Goal: Information Seeking & Learning: Learn about a topic

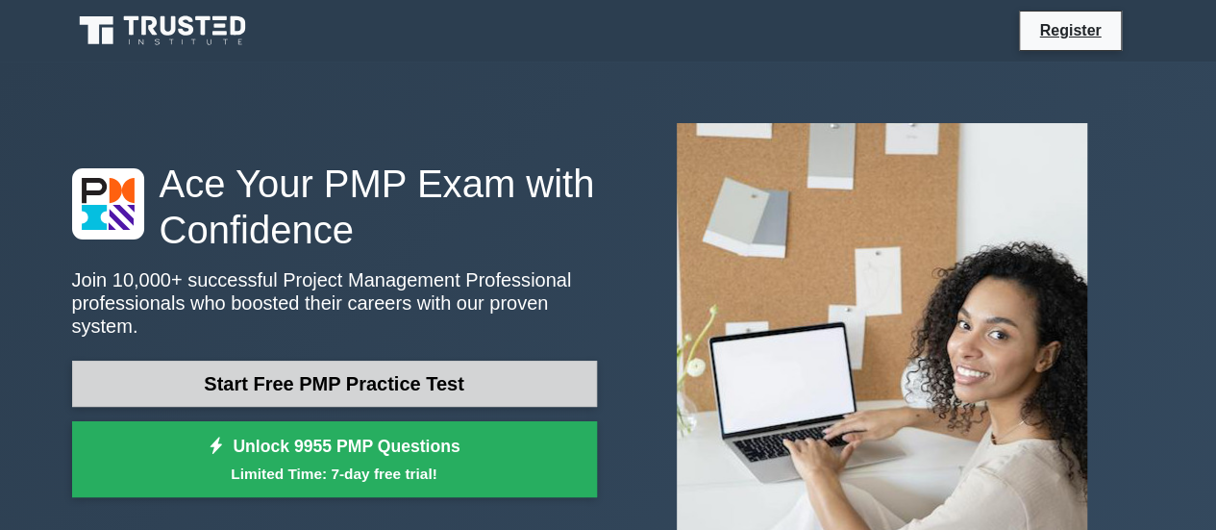
click at [336, 374] on link "Start Free PMP Practice Test" at bounding box center [334, 383] width 525 height 46
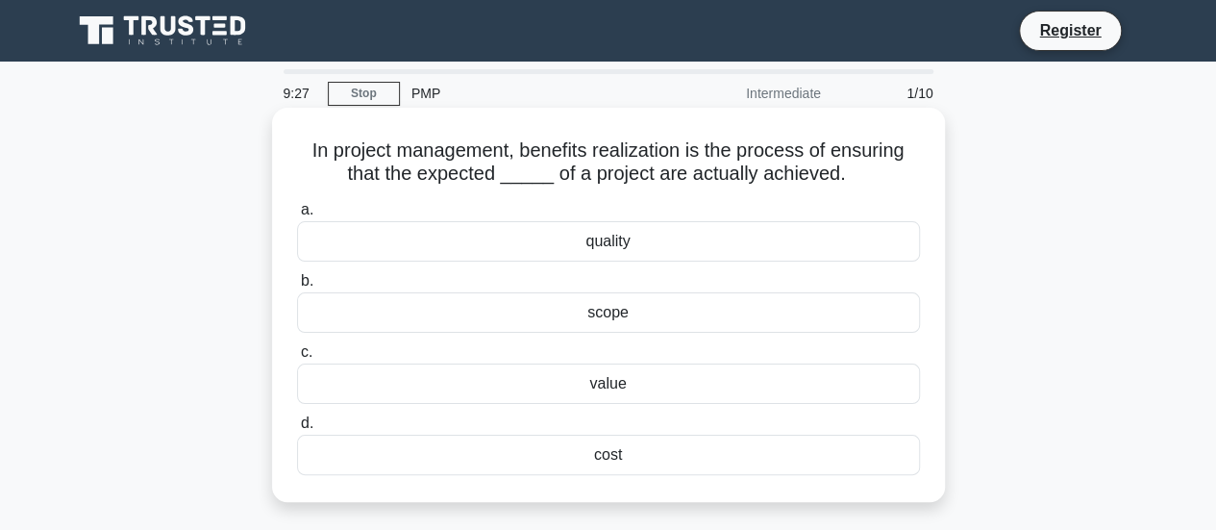
click at [606, 449] on div "cost" at bounding box center [608, 454] width 623 height 40
click at [297, 430] on input "d. cost" at bounding box center [297, 423] width 0 height 12
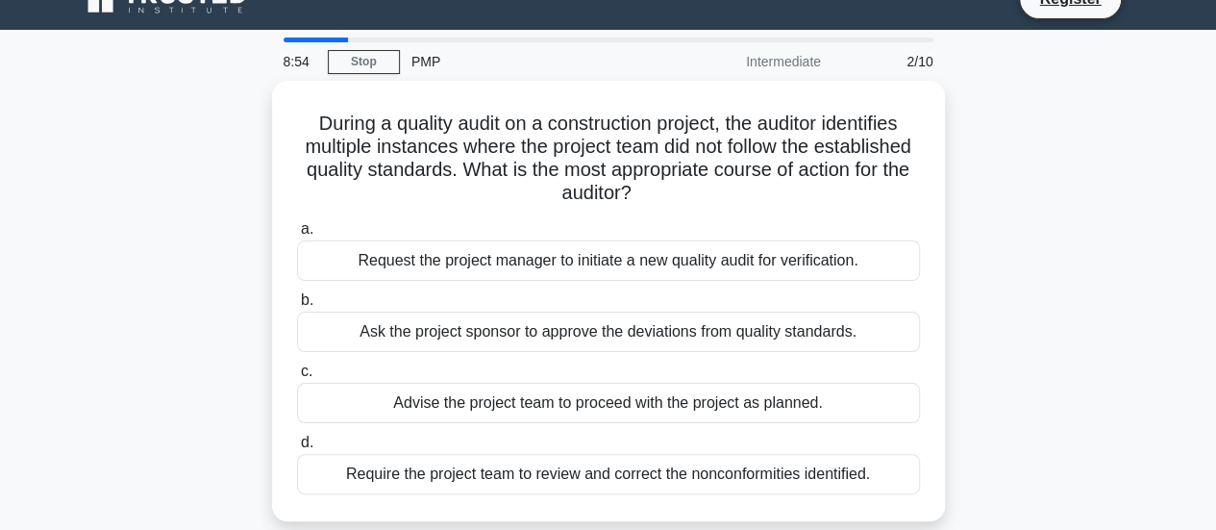
scroll to position [33, 0]
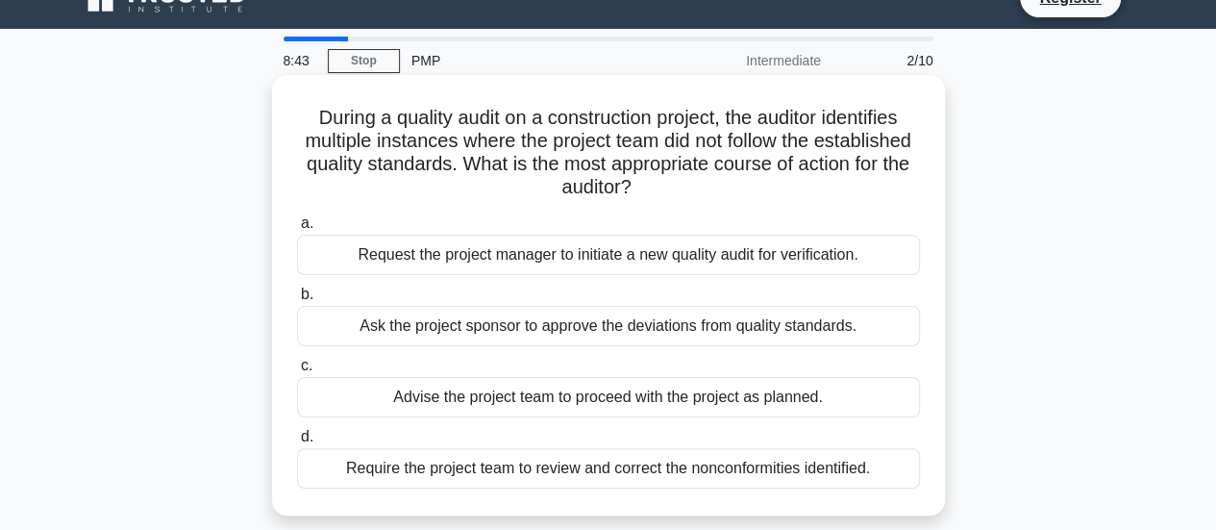
click at [589, 465] on div "Require the project team to review and correct the nonconformities identified." at bounding box center [608, 468] width 623 height 40
click at [297, 443] on input "d. Require the project team to review and correct the nonconformities identifie…" at bounding box center [297, 437] width 0 height 12
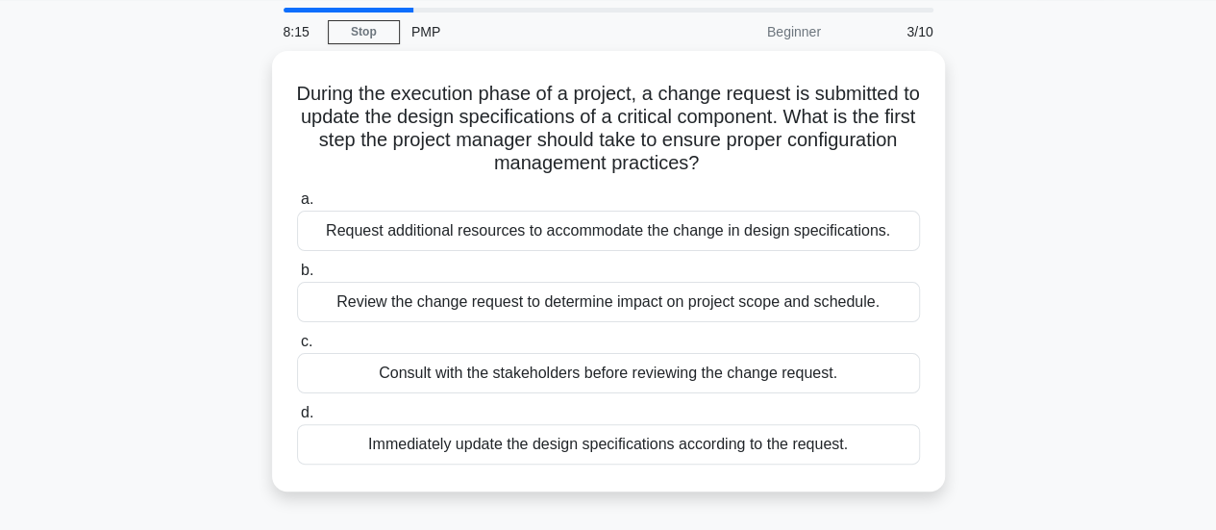
scroll to position [117, 0]
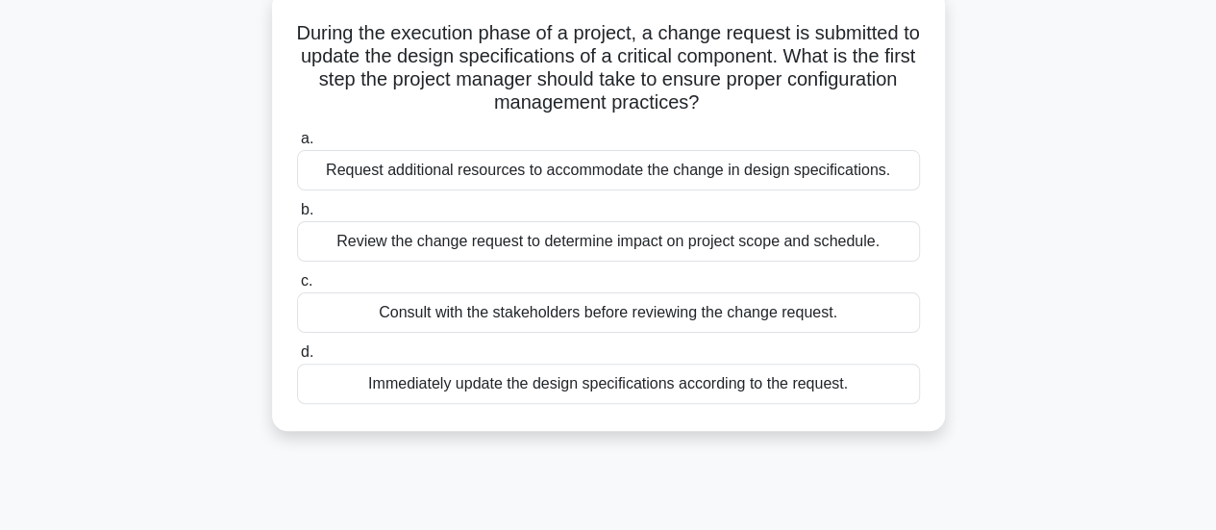
click at [577, 247] on div "Review the change request to determine impact on project scope and schedule." at bounding box center [608, 241] width 623 height 40
click at [297, 216] on input "b. Review the change request to determine impact on project scope and schedule." at bounding box center [297, 210] width 0 height 12
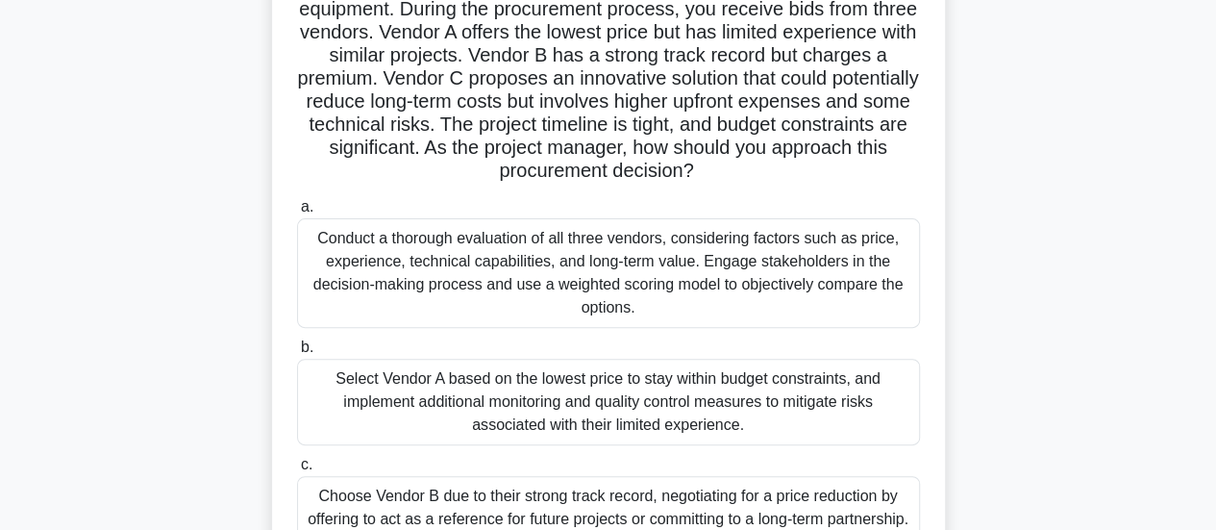
scroll to position [166, 0]
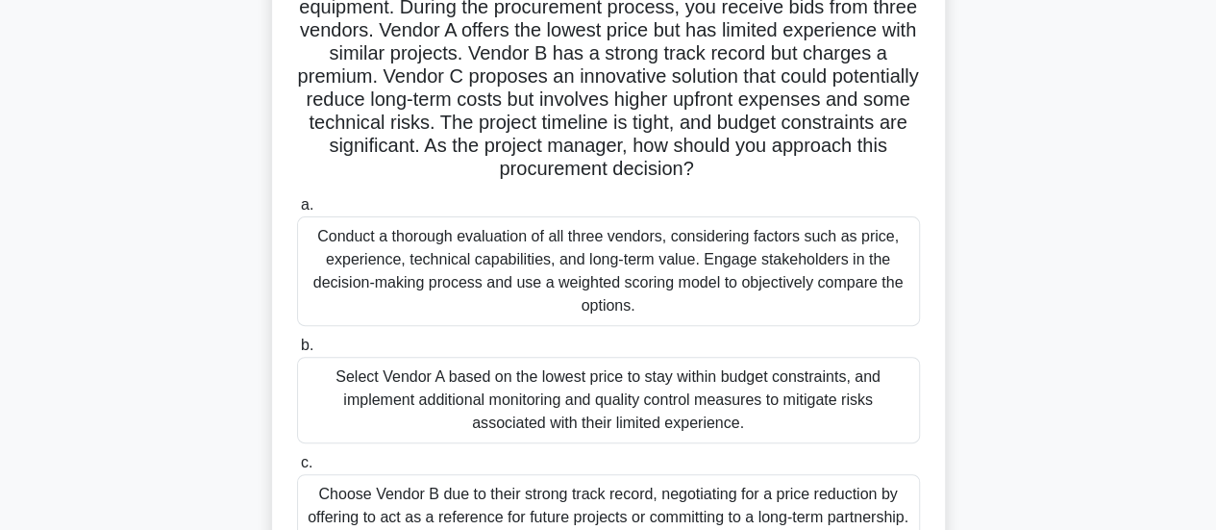
click at [570, 272] on div "Conduct a thorough evaluation of all three vendors, considering factors such as…" at bounding box center [608, 271] width 623 height 110
click at [297, 211] on input "a. Conduct a thorough evaluation of all three vendors, considering factors such…" at bounding box center [297, 205] width 0 height 12
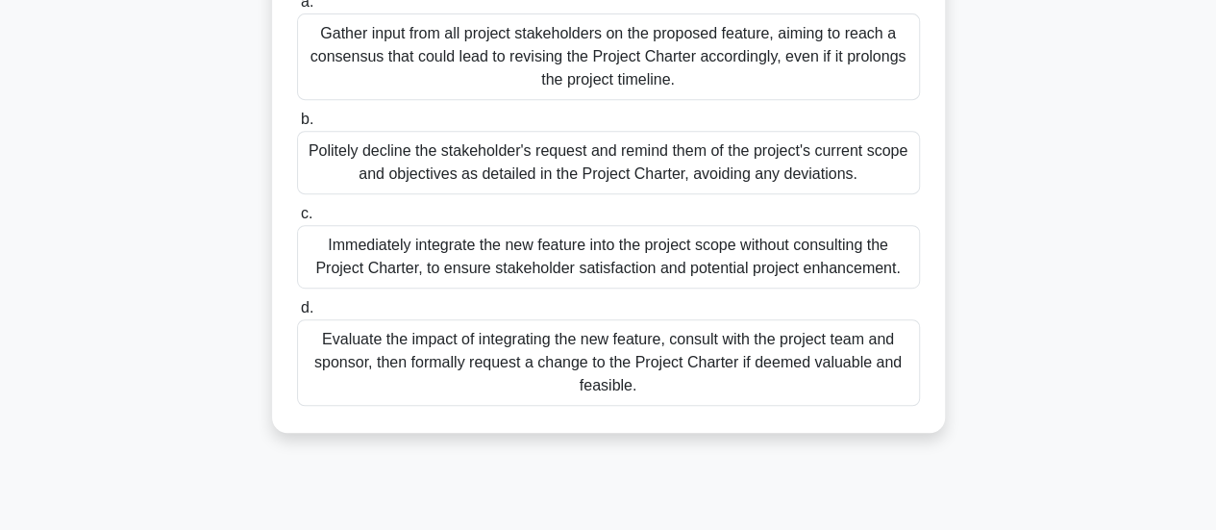
scroll to position [440, 0]
click at [754, 373] on div "Evaluate the impact of integrating the new feature, consult with the project te…" at bounding box center [608, 360] width 623 height 87
click at [297, 312] on input "d. Evaluate the impact of integrating the new feature, consult with the project…" at bounding box center [297, 306] width 0 height 12
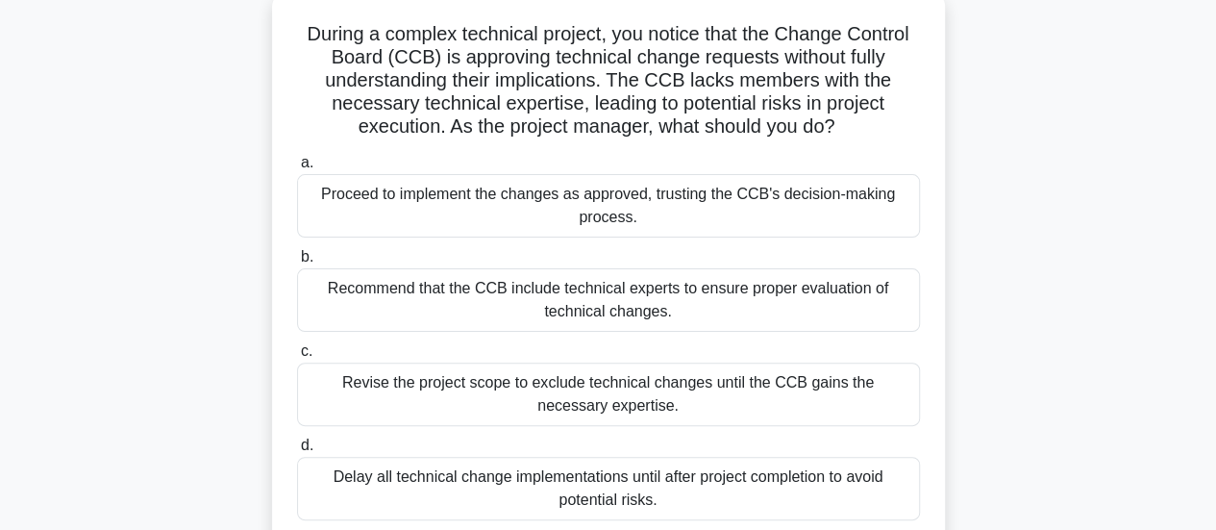
scroll to position [221, 0]
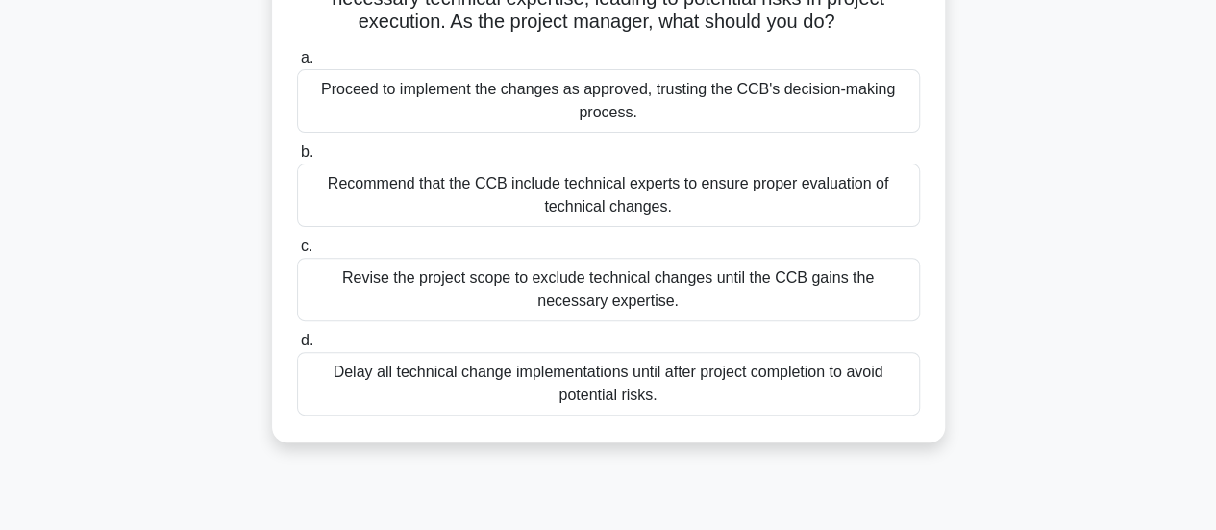
click at [665, 223] on div "Recommend that the CCB include technical experts to ensure proper evaluation of…" at bounding box center [608, 194] width 623 height 63
click at [297, 159] on input "b. Recommend that the CCB include technical experts to ensure proper evaluation…" at bounding box center [297, 152] width 0 height 12
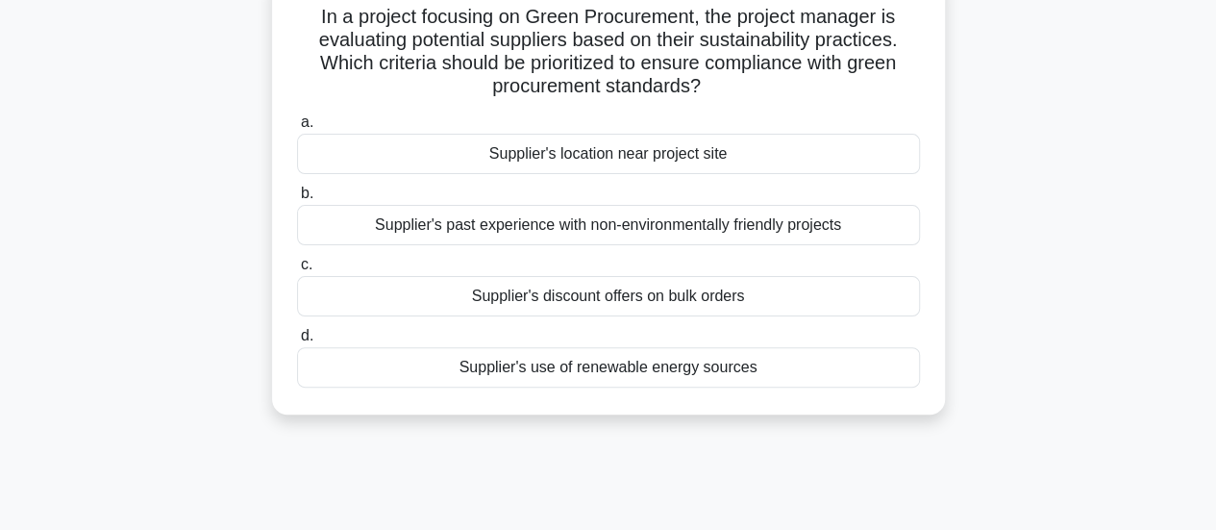
scroll to position [143, 0]
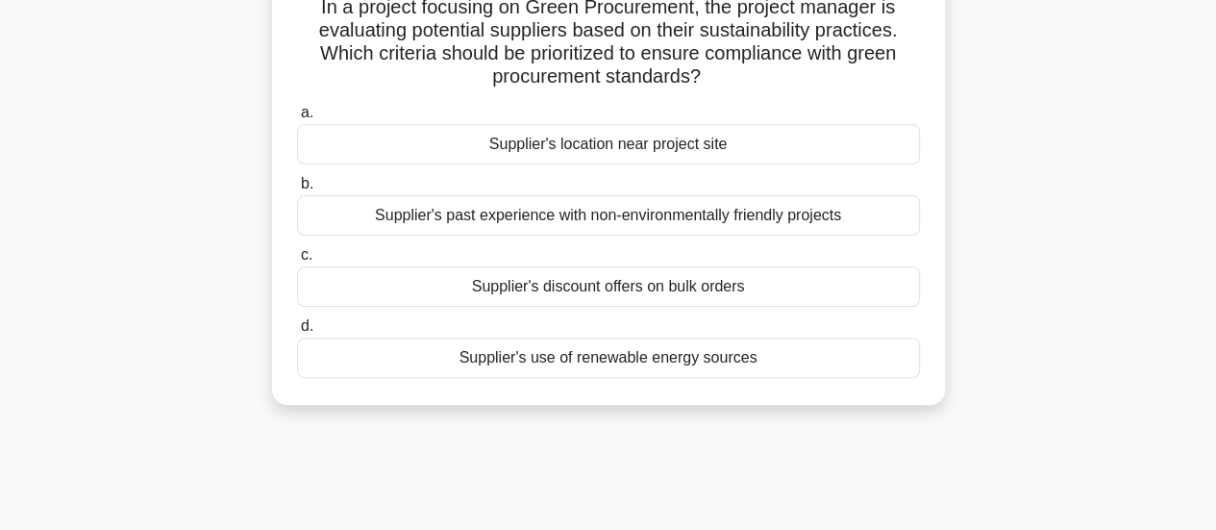
click at [763, 218] on div "Supplier's past experience with non-environmentally friendly projects" at bounding box center [608, 215] width 623 height 40
click at [297, 190] on input "b. Supplier's past experience with non-environmentally friendly projects" at bounding box center [297, 184] width 0 height 12
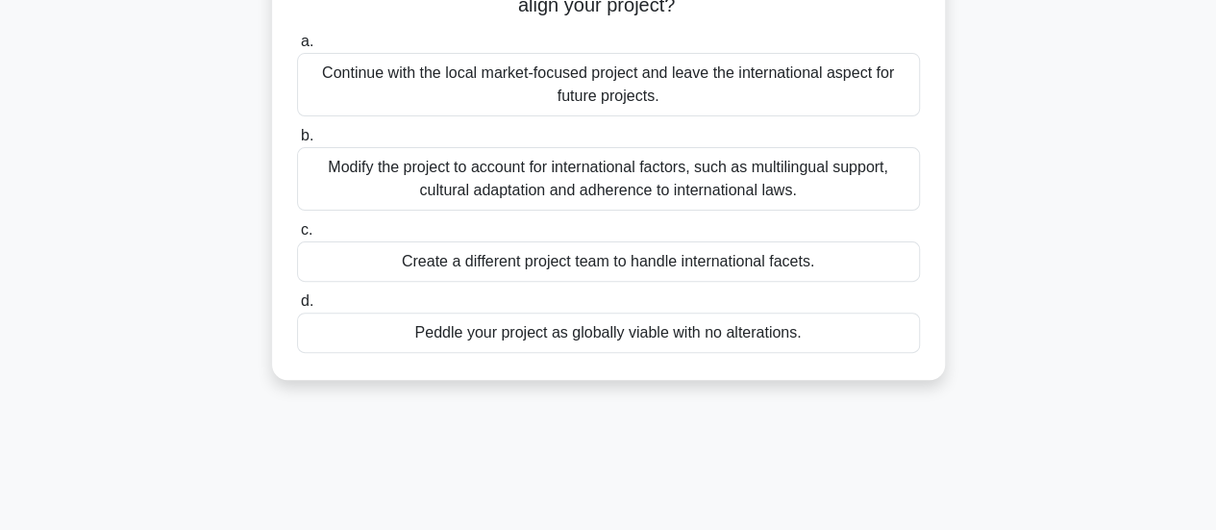
scroll to position [192, 0]
click at [665, 174] on div "Modify the project to account for international factors, such as multilingual s…" at bounding box center [608, 177] width 623 height 63
click at [297, 141] on input "b. Modify the project to account for international factors, such as multilingua…" at bounding box center [297, 135] width 0 height 12
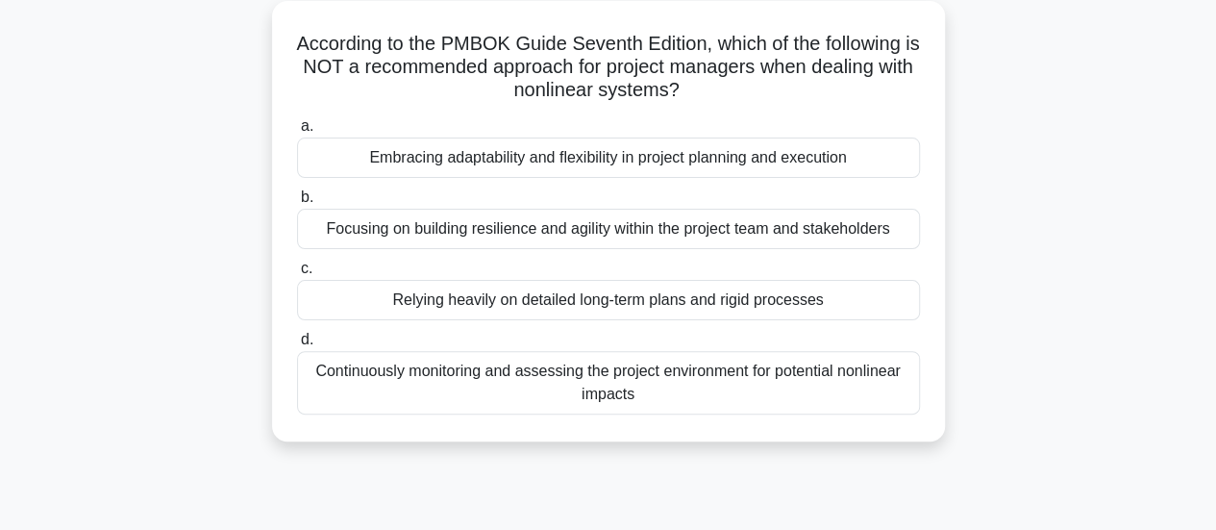
scroll to position [119, 0]
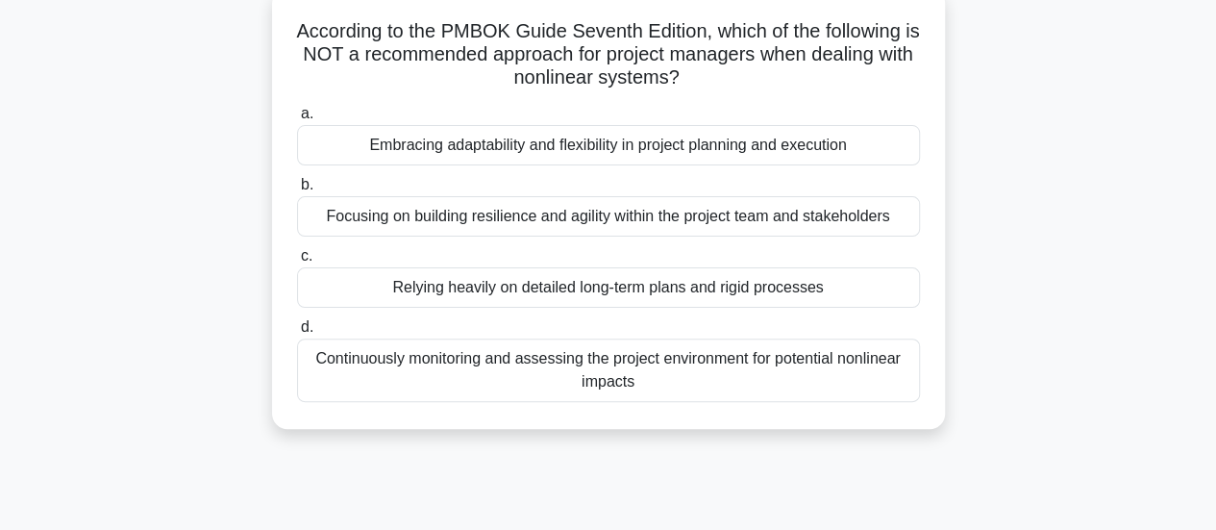
click at [619, 280] on div "Relying heavily on detailed long-term plans and rigid processes" at bounding box center [608, 287] width 623 height 40
click at [297, 262] on input "c. Relying heavily on detailed long-term plans and rigid processes" at bounding box center [297, 256] width 0 height 12
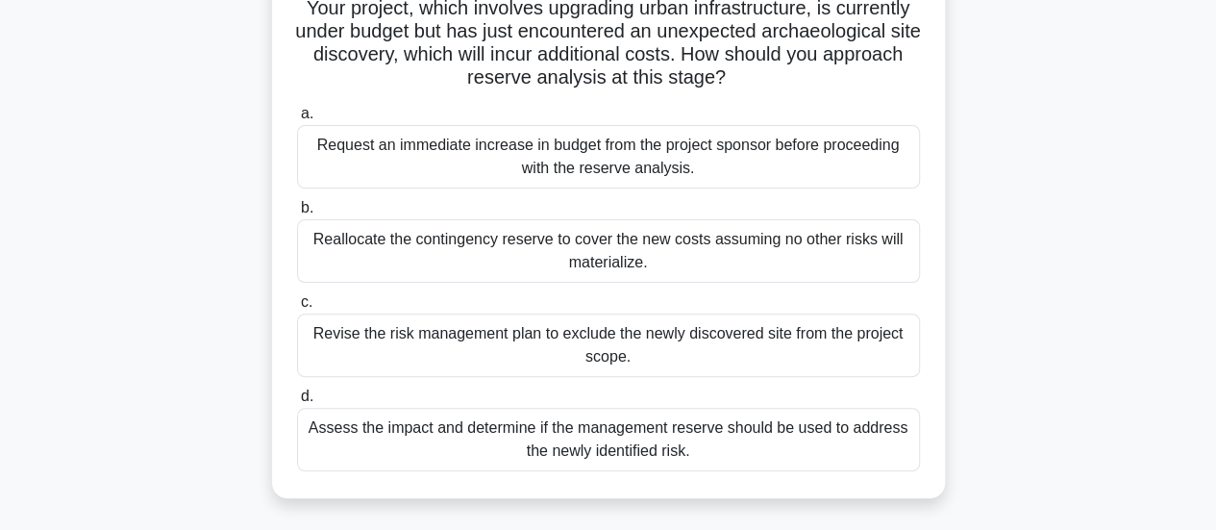
scroll to position [162, 0]
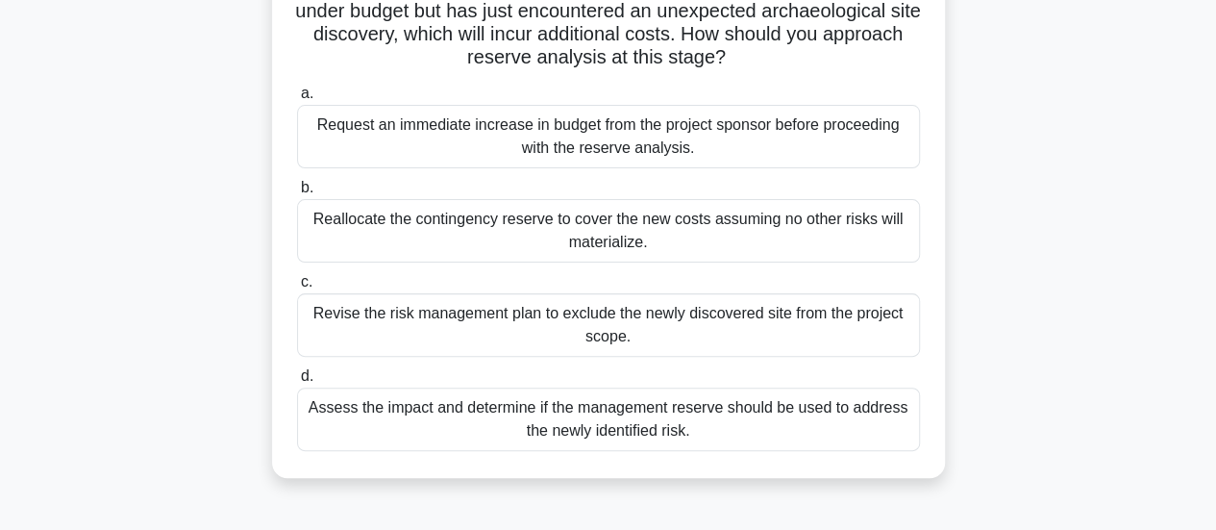
click at [559, 433] on div "Assess the impact and determine if the management reserve should be used to add…" at bounding box center [608, 418] width 623 height 63
click at [297, 383] on input "d. Assess the impact and determine if the management reserve should be used to …" at bounding box center [297, 376] width 0 height 12
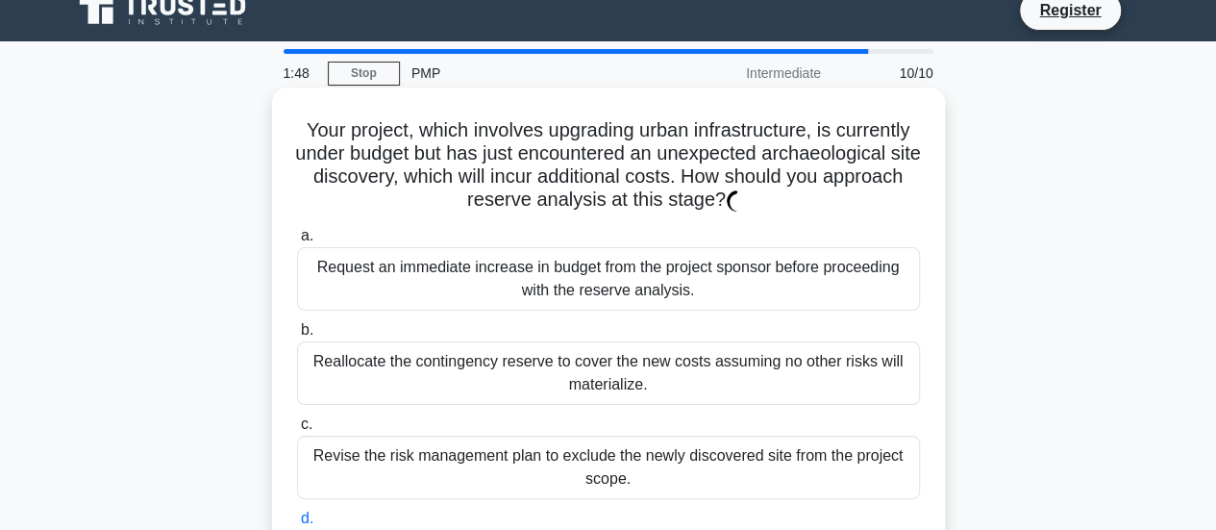
scroll to position [0, 0]
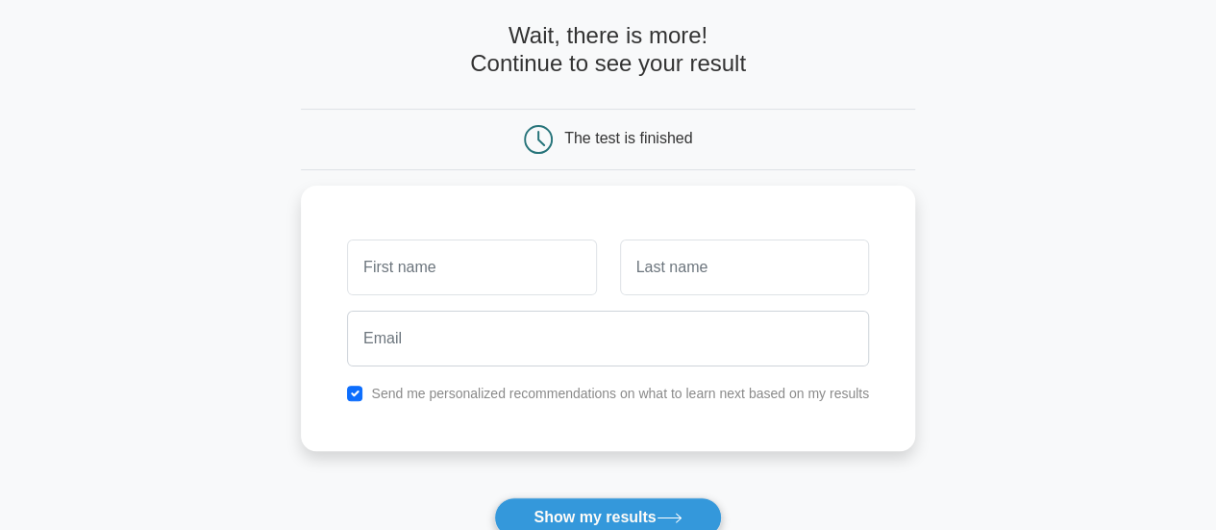
scroll to position [83, 0]
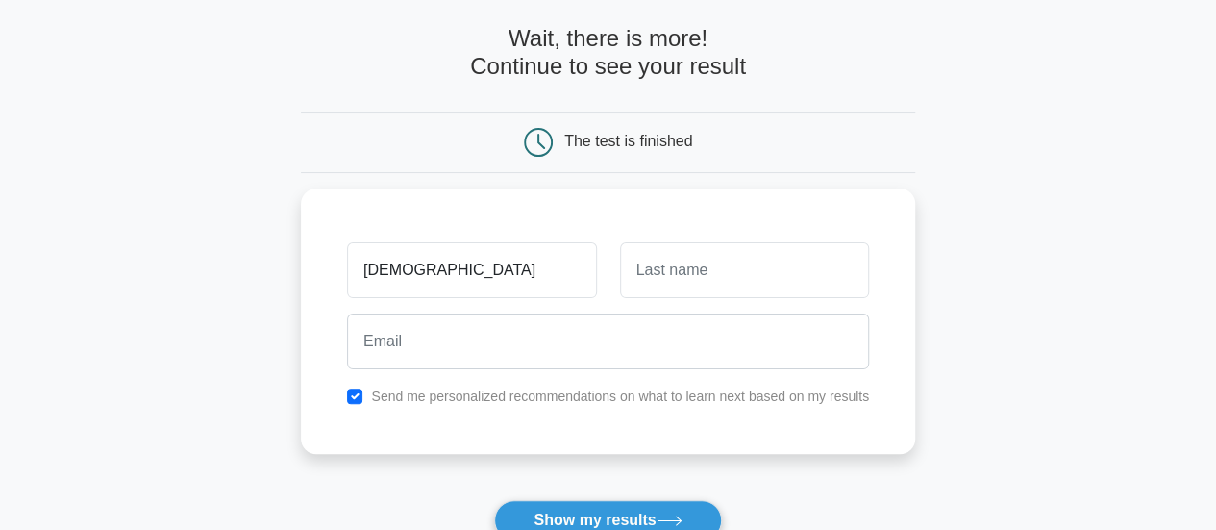
type input "[DEMOGRAPHIC_DATA]"
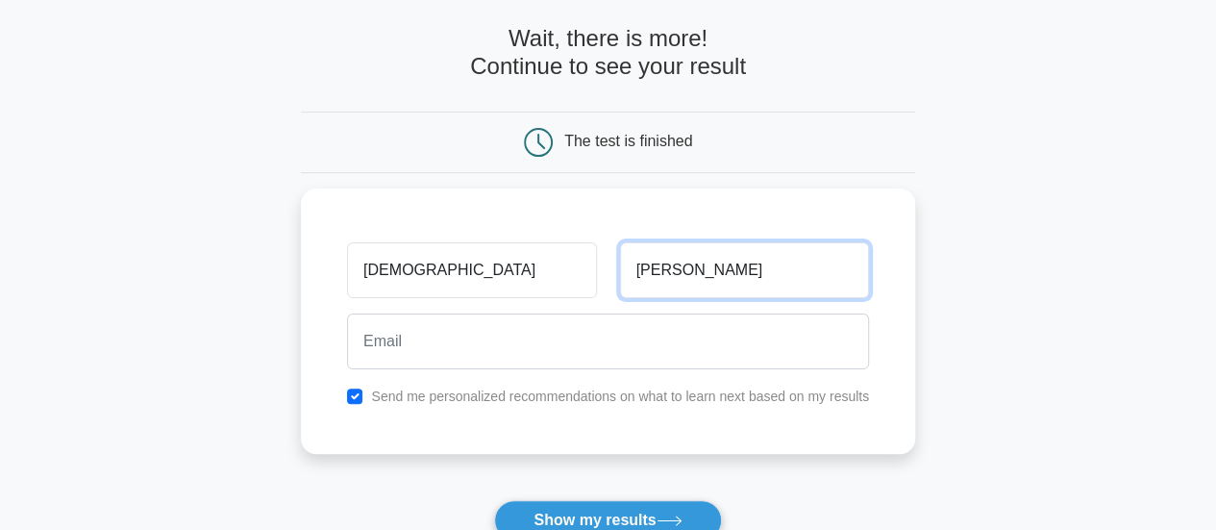
type input "[PERSON_NAME]"
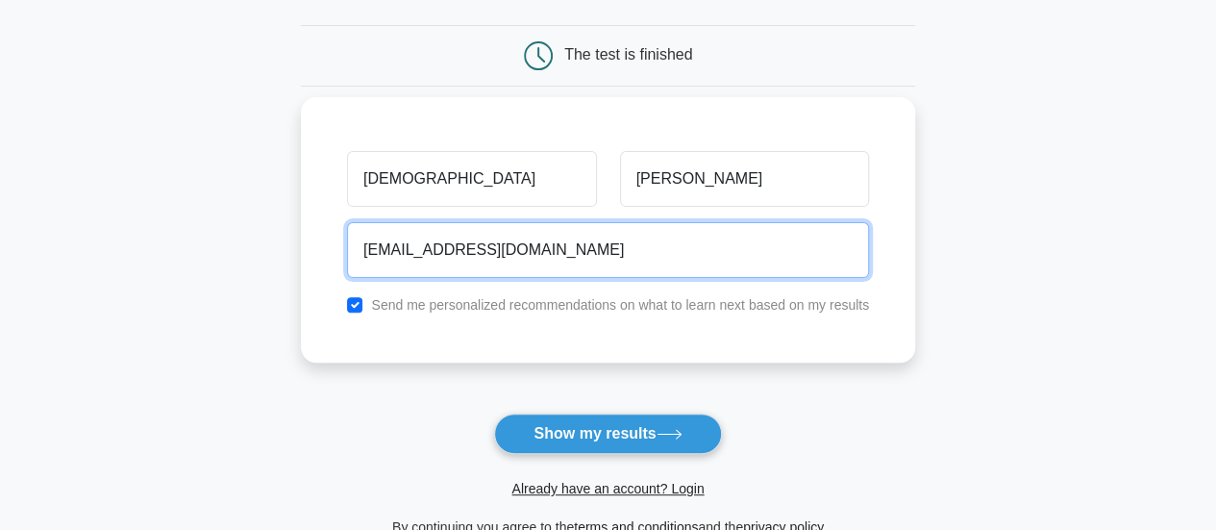
scroll to position [172, 0]
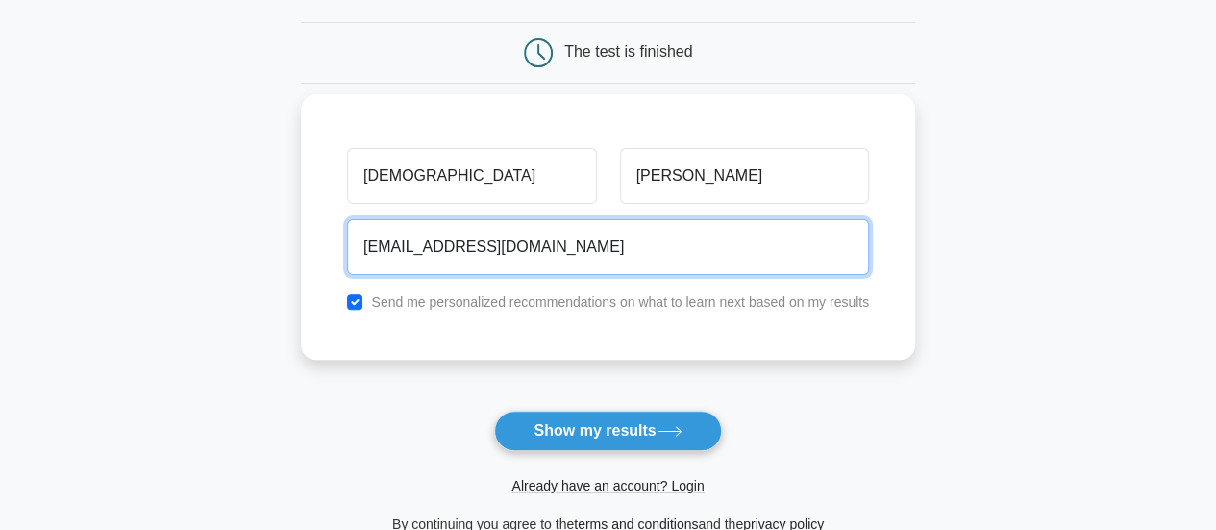
type input "[EMAIL_ADDRESS][DOMAIN_NAME]"
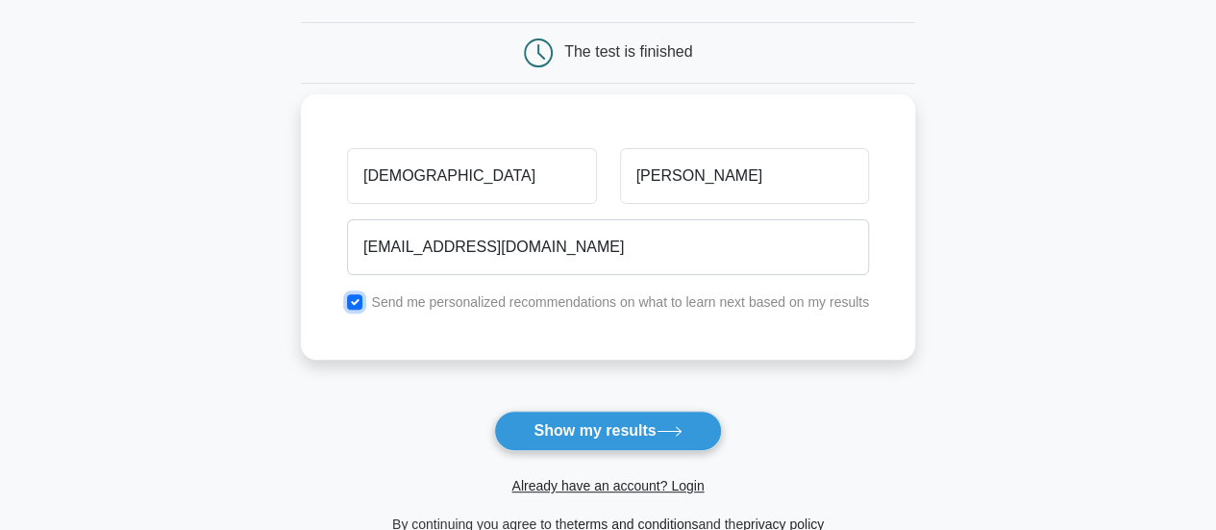
click at [358, 301] on input "checkbox" at bounding box center [354, 301] width 15 height 15
checkbox input "false"
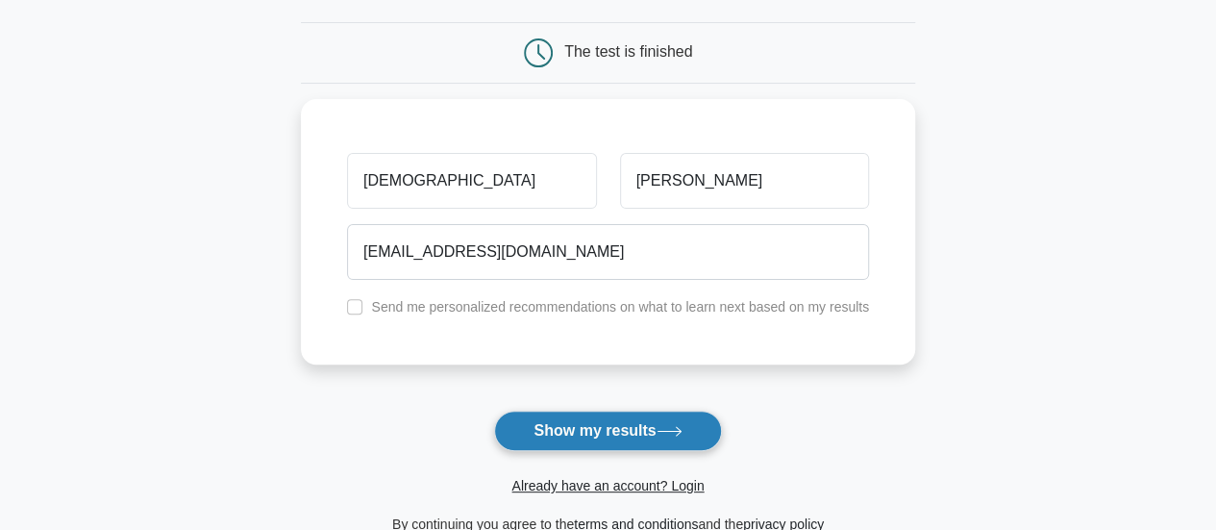
click at [635, 422] on button "Show my results" at bounding box center [607, 430] width 227 height 40
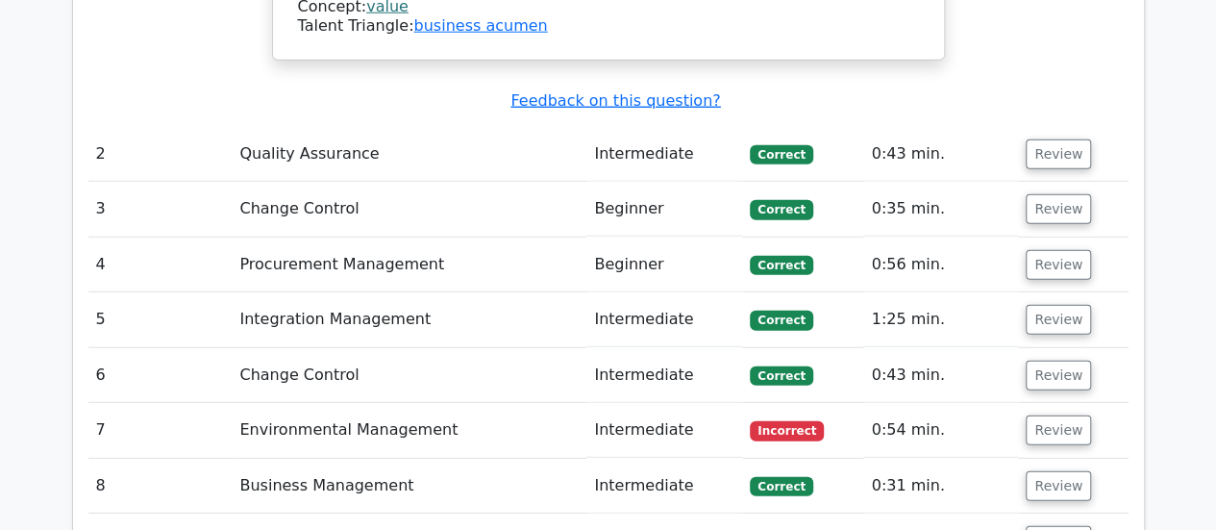
scroll to position [2635, 0]
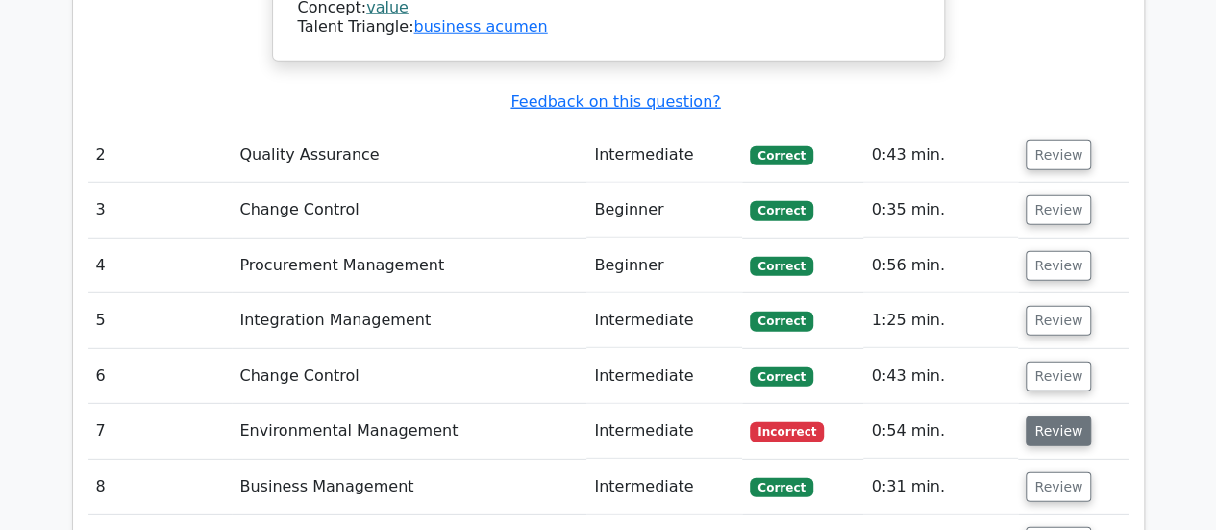
click at [1055, 416] on button "Review" at bounding box center [1058, 431] width 65 height 30
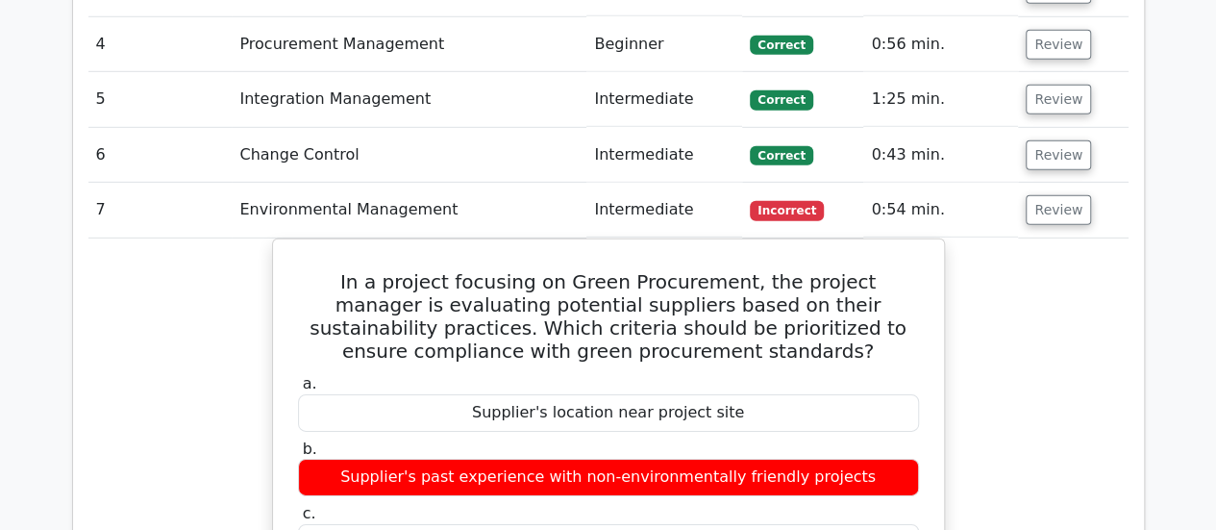
scroll to position [2857, 0]
